Goal: Task Accomplishment & Management: Manage account settings

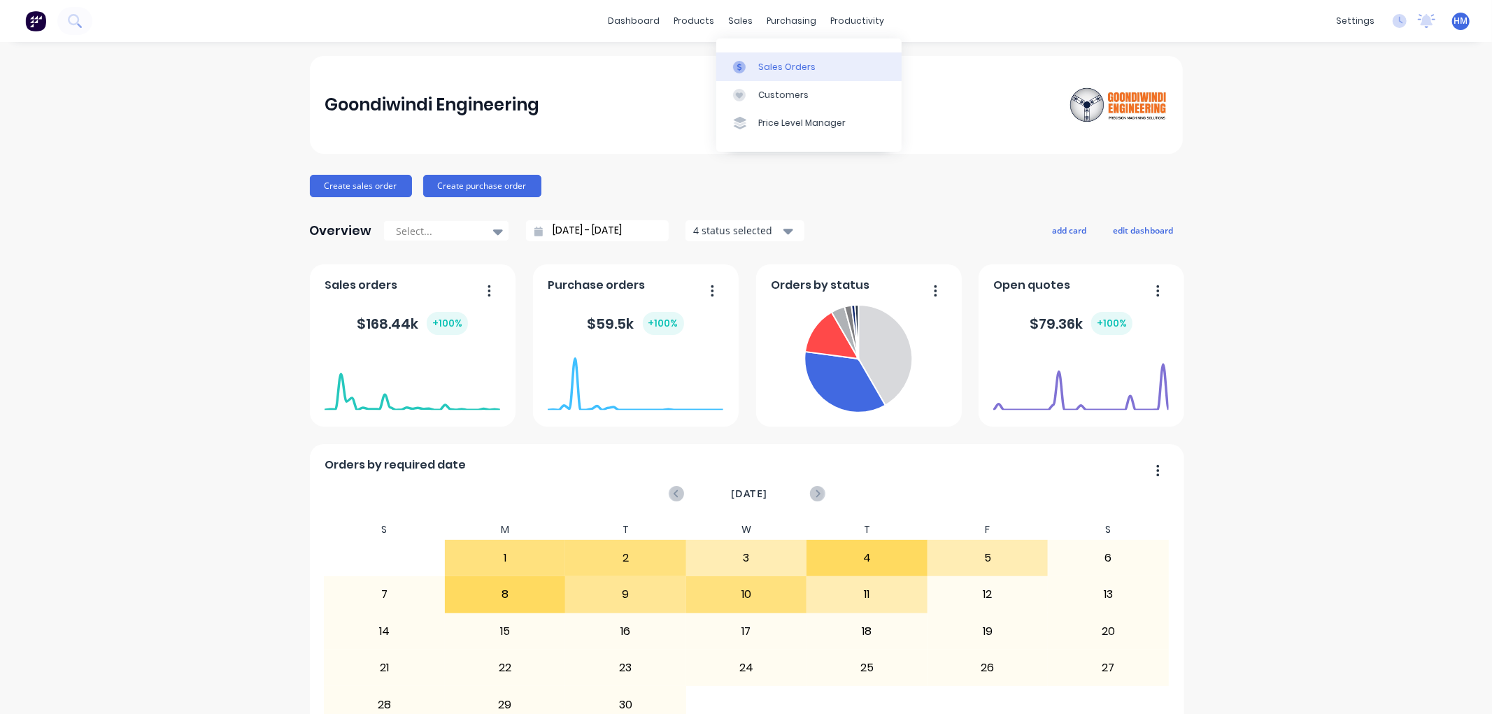
click at [750, 71] on div at bounding box center [743, 67] width 21 height 13
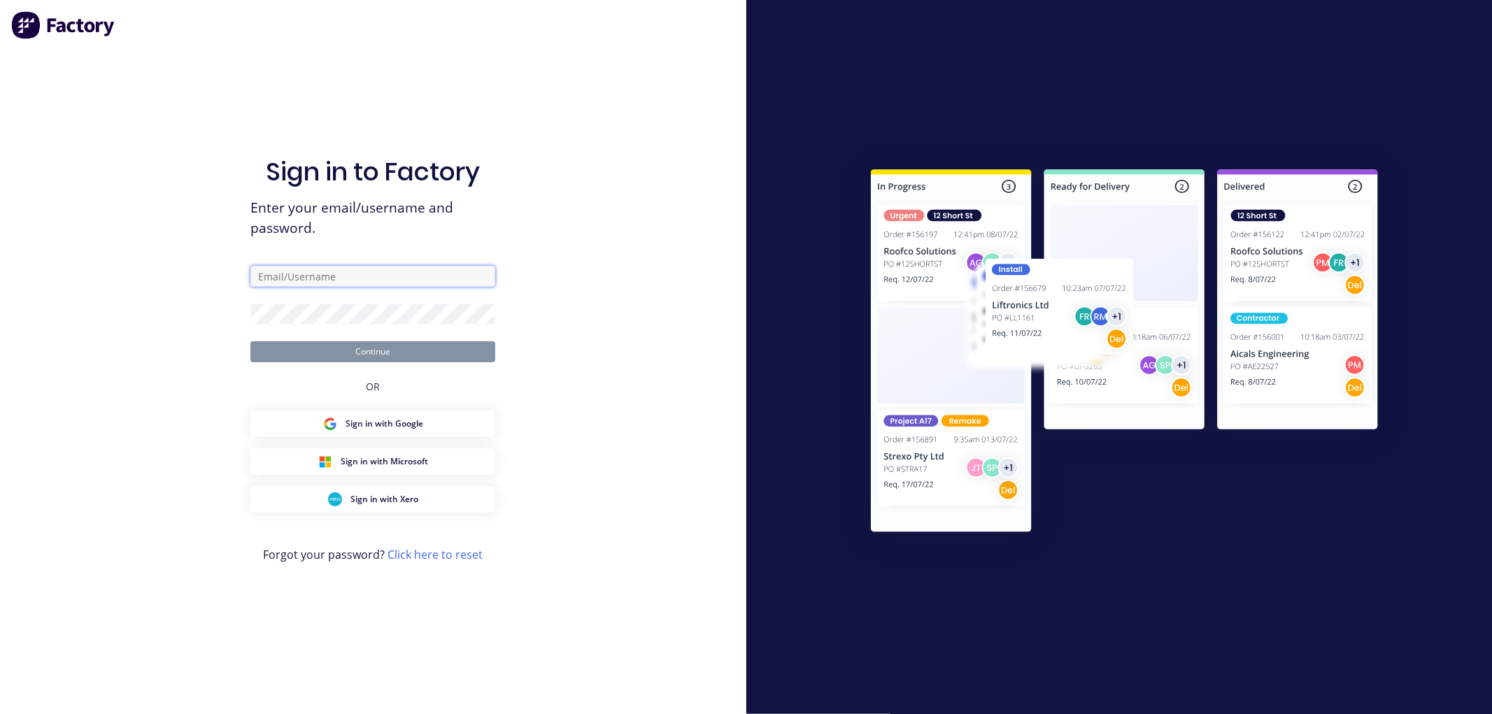
type input "[PERSON_NAME][EMAIL_ADDRESS][DOMAIN_NAME]"
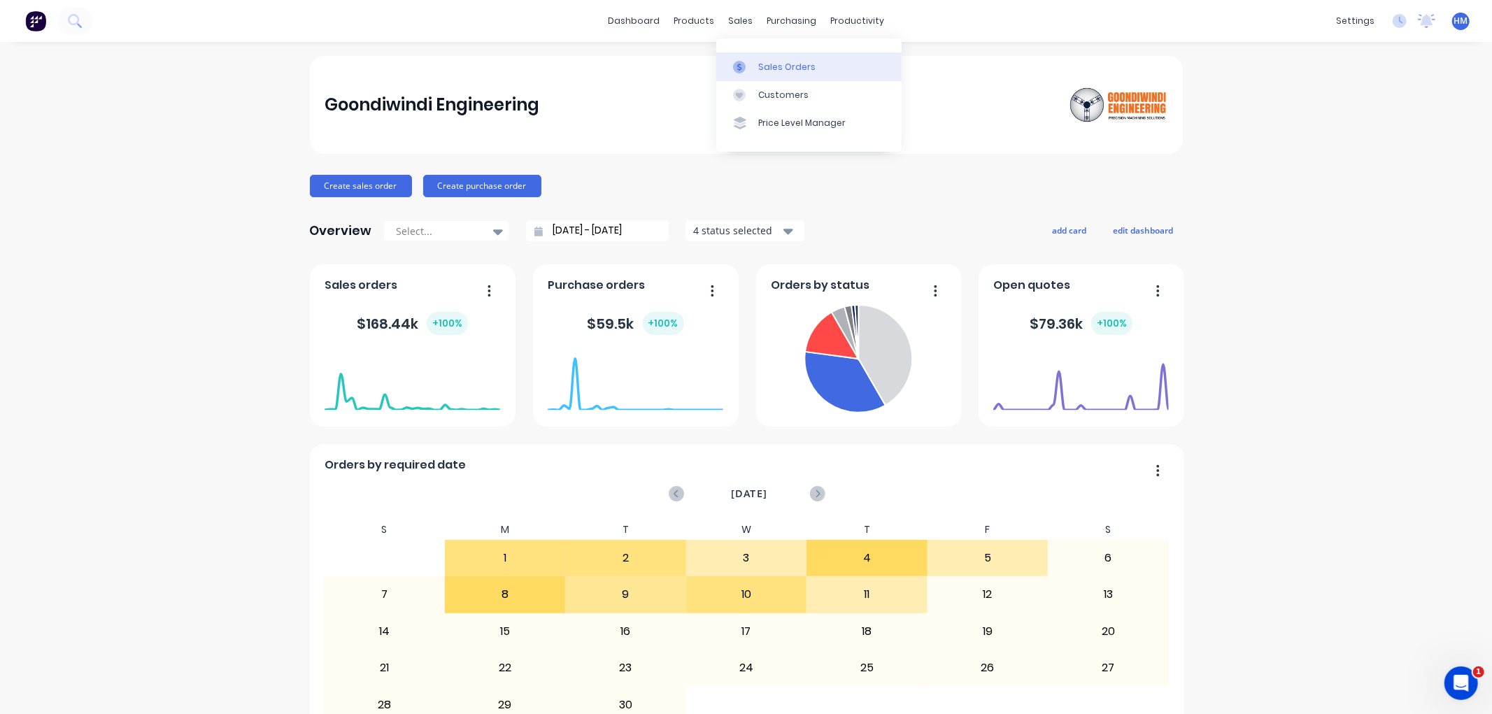
click at [761, 72] on div "Sales Orders" at bounding box center [786, 67] width 57 height 13
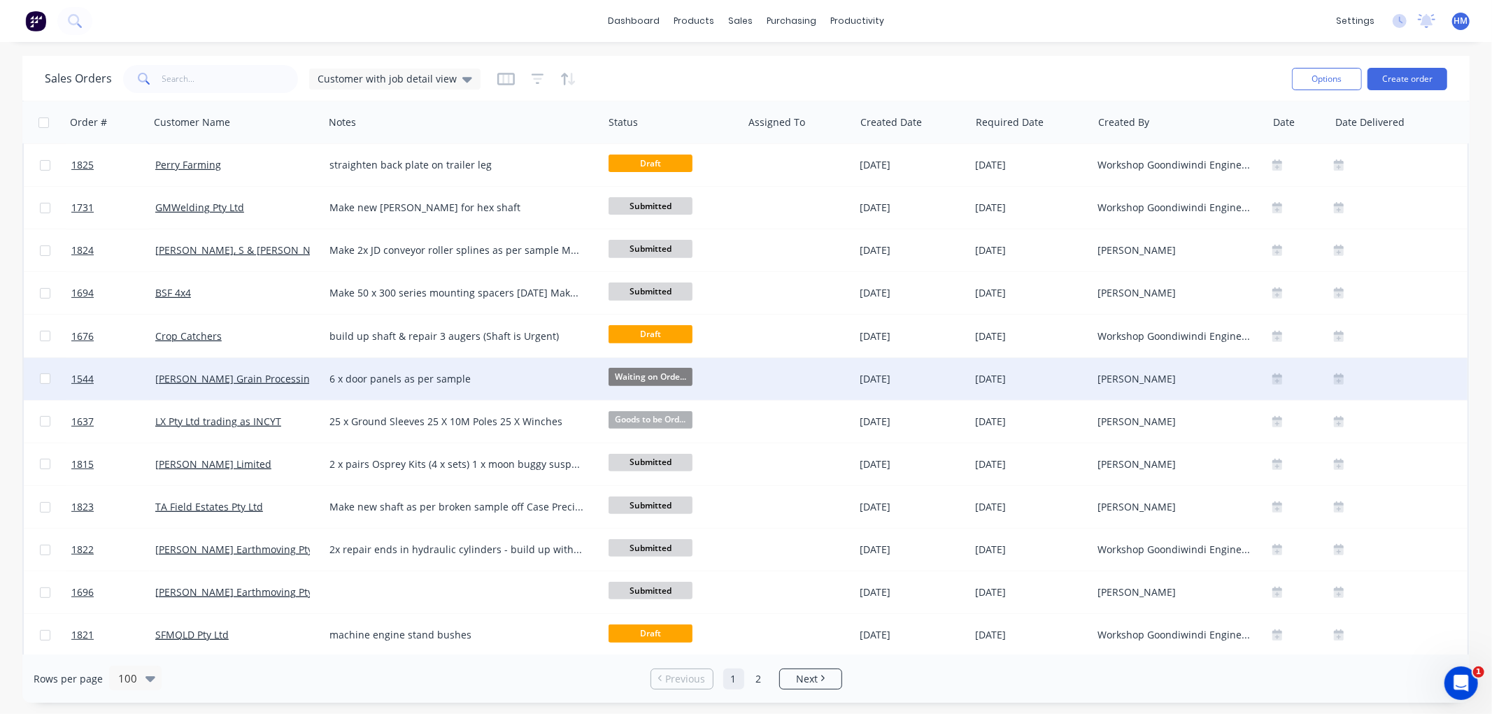
scroll to position [466, 0]
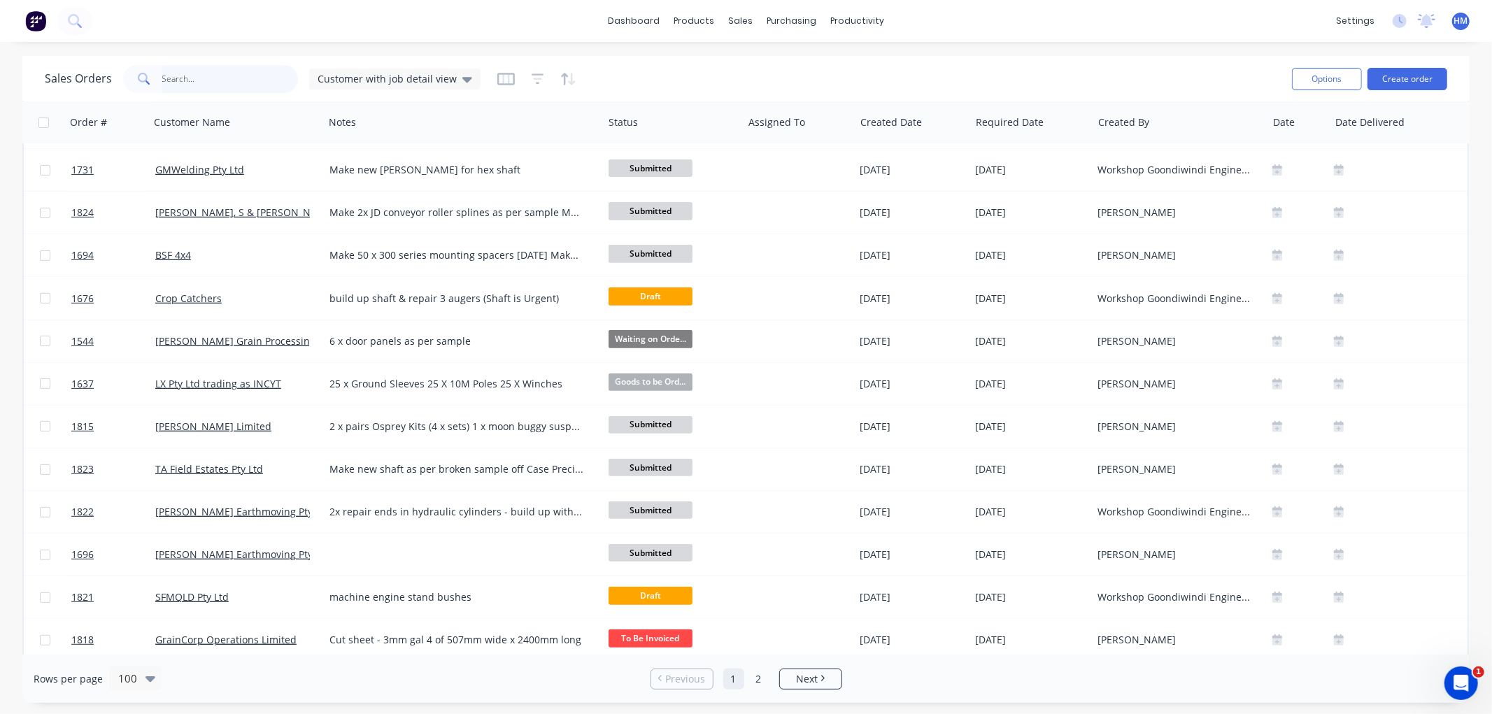
click at [186, 78] on input "text" at bounding box center [230, 79] width 136 height 28
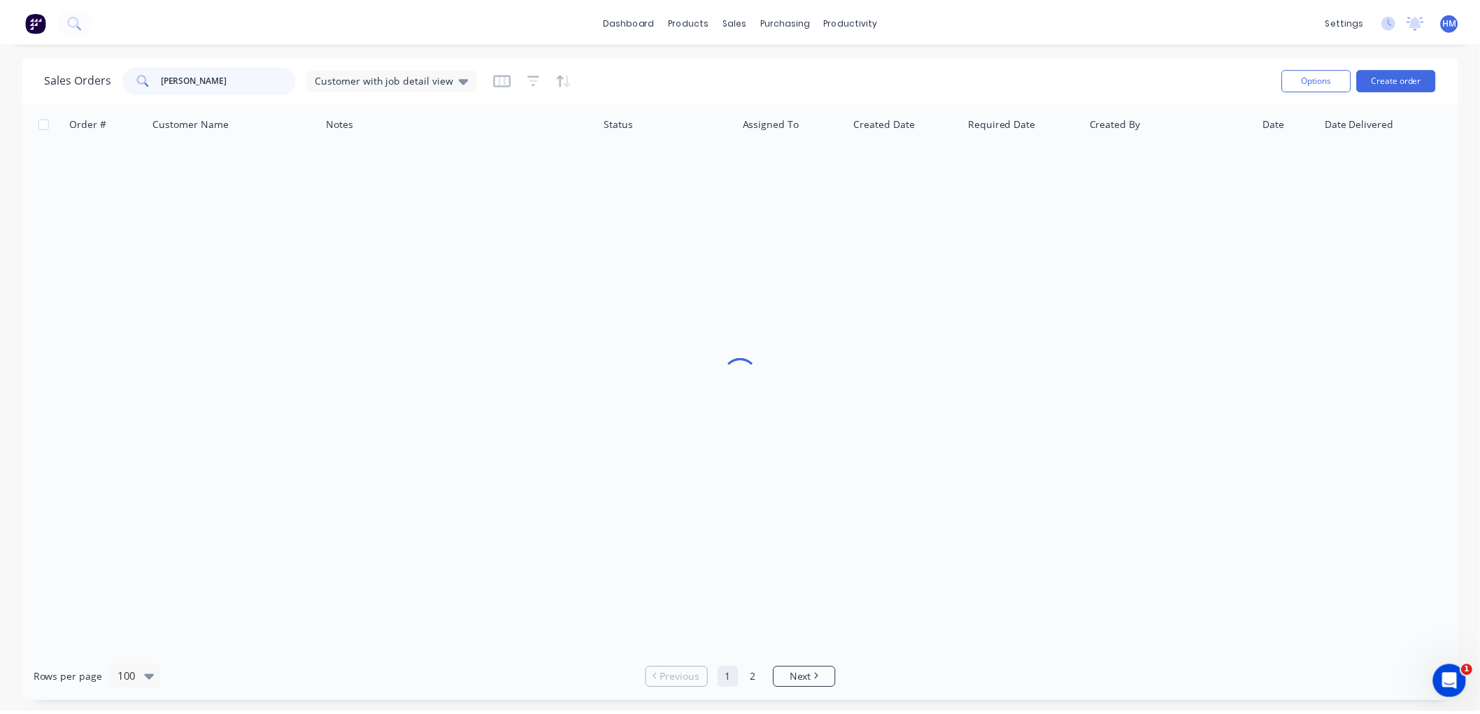
scroll to position [0, 0]
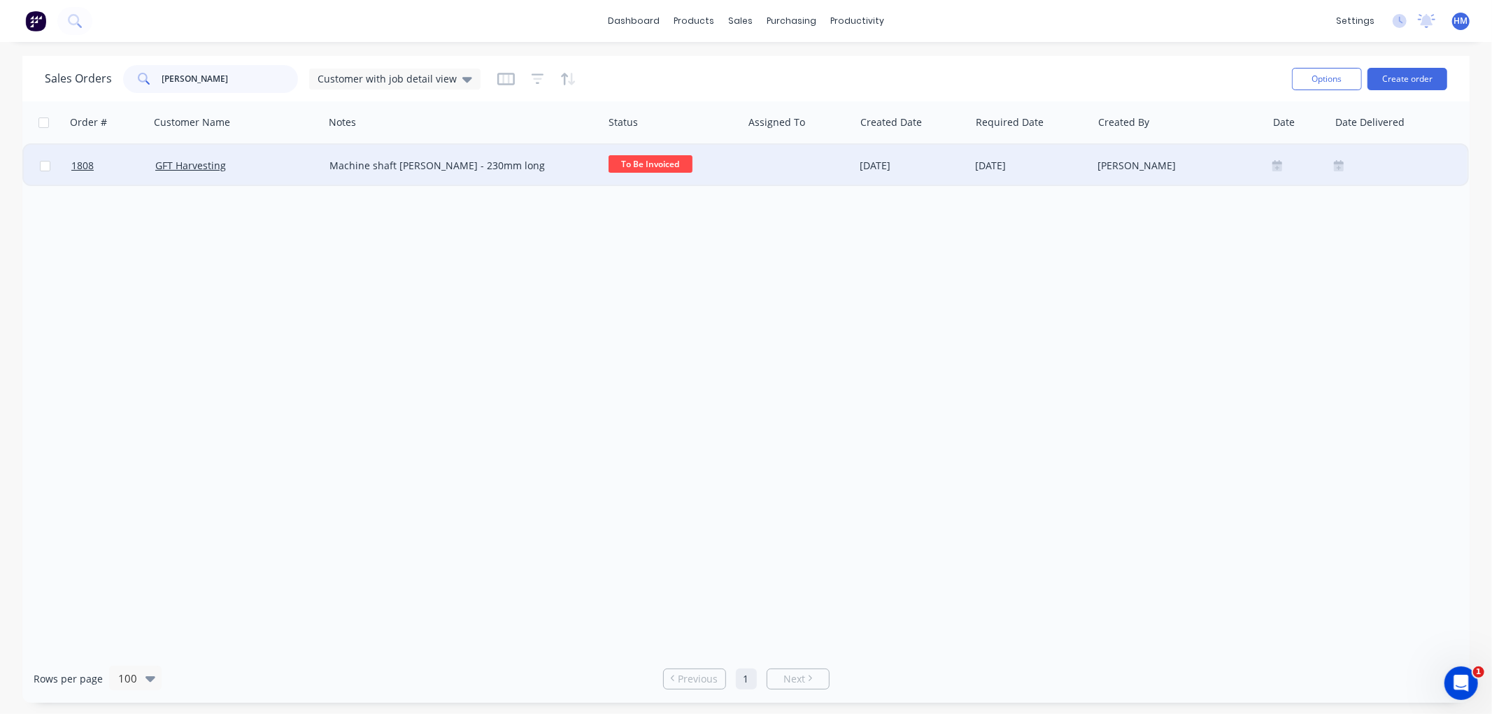
type input "finch"
click at [267, 155] on div "GFT Harvesting" at bounding box center [237, 166] width 174 height 42
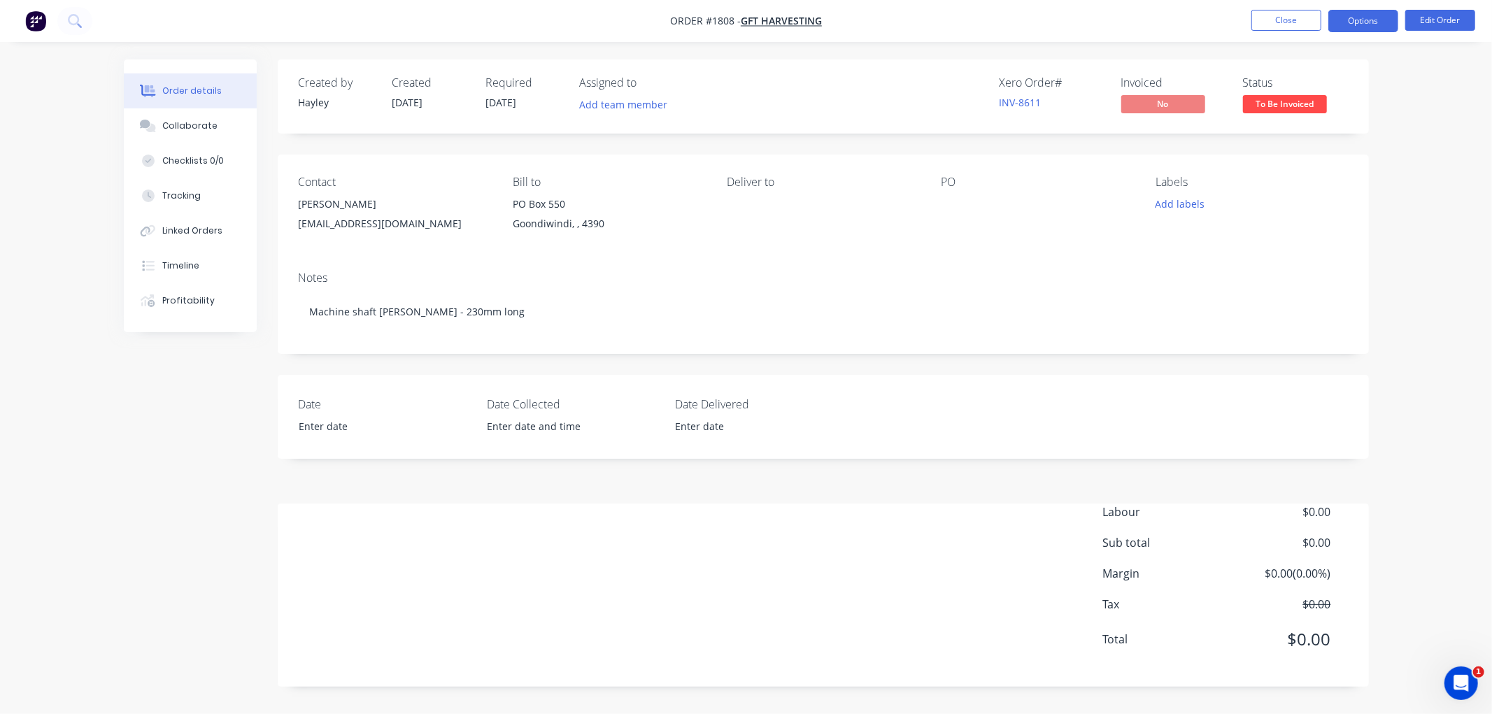
click at [1378, 24] on button "Options" at bounding box center [1363, 21] width 70 height 22
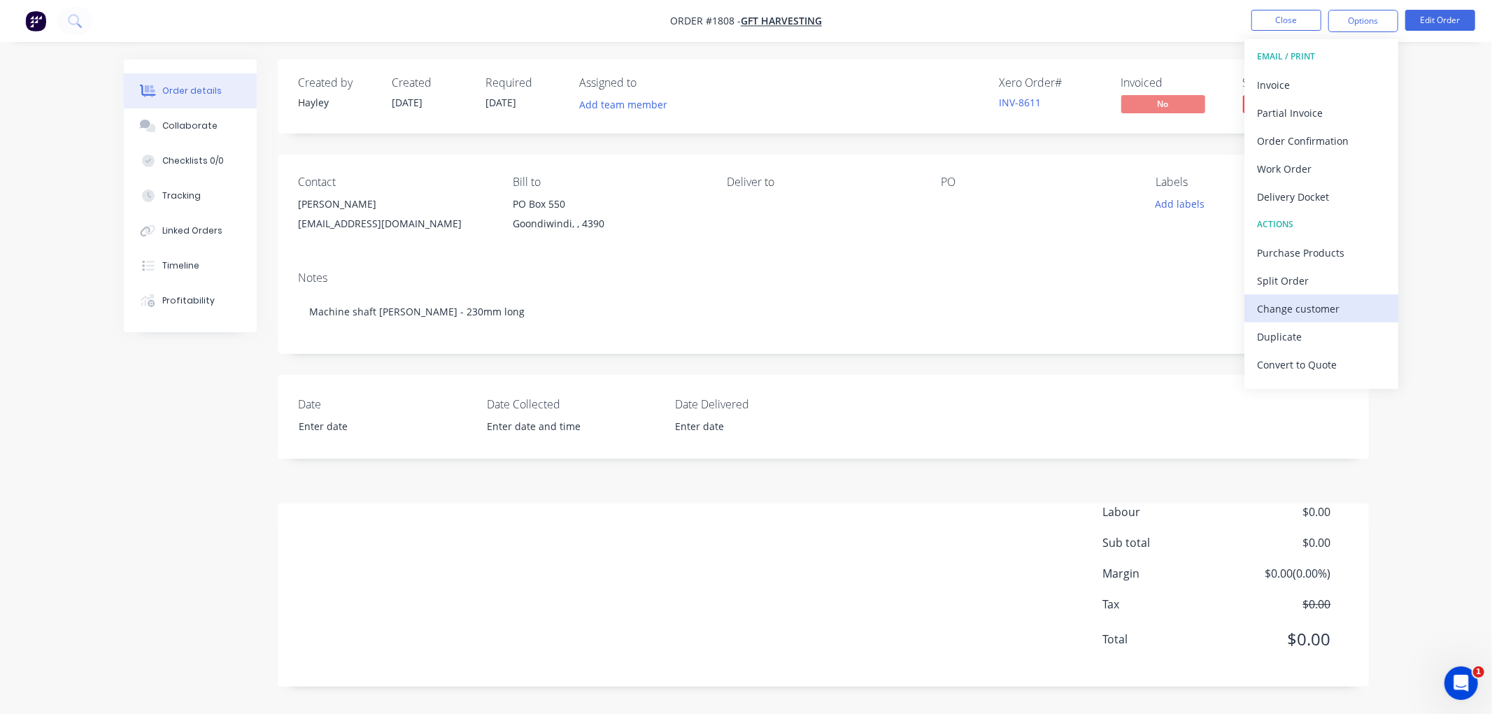
click at [1304, 308] on div "Change customer" at bounding box center [1321, 309] width 129 height 20
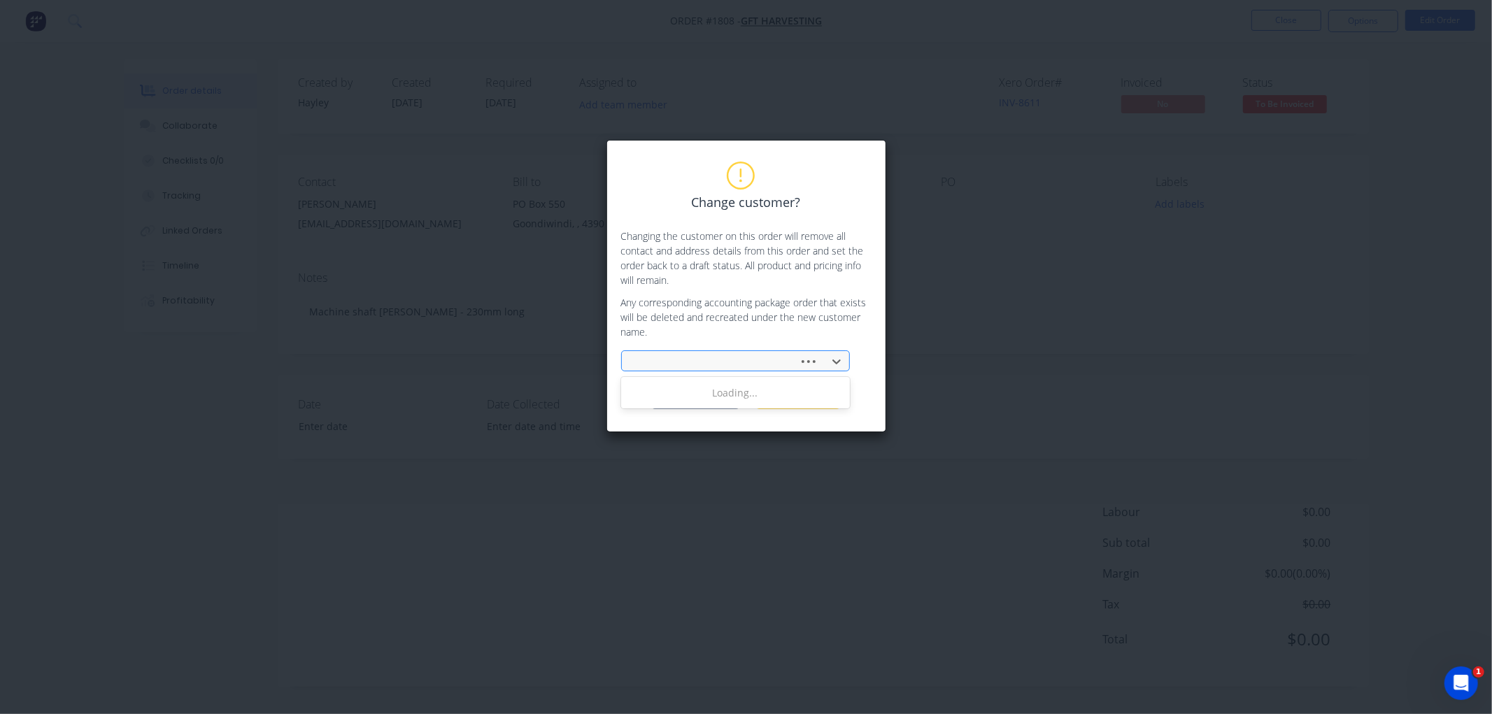
click at [672, 362] on div at bounding box center [712, 361] width 159 height 17
type input "dent"
click at [687, 390] on div "HJ & CR Dent" at bounding box center [735, 393] width 229 height 26
click at [704, 399] on button "Change customer" at bounding box center [695, 398] width 87 height 21
